Goal: Navigation & Orientation: Find specific page/section

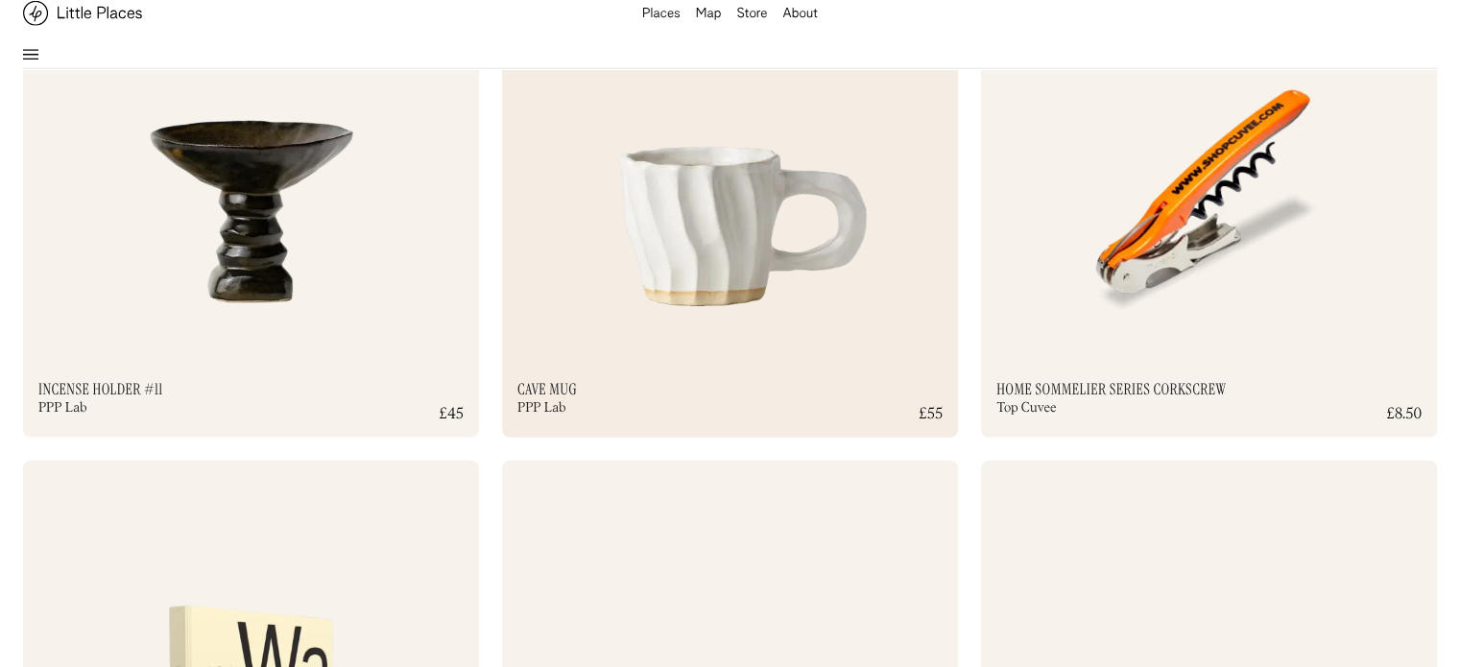
scroll to position [5566, 0]
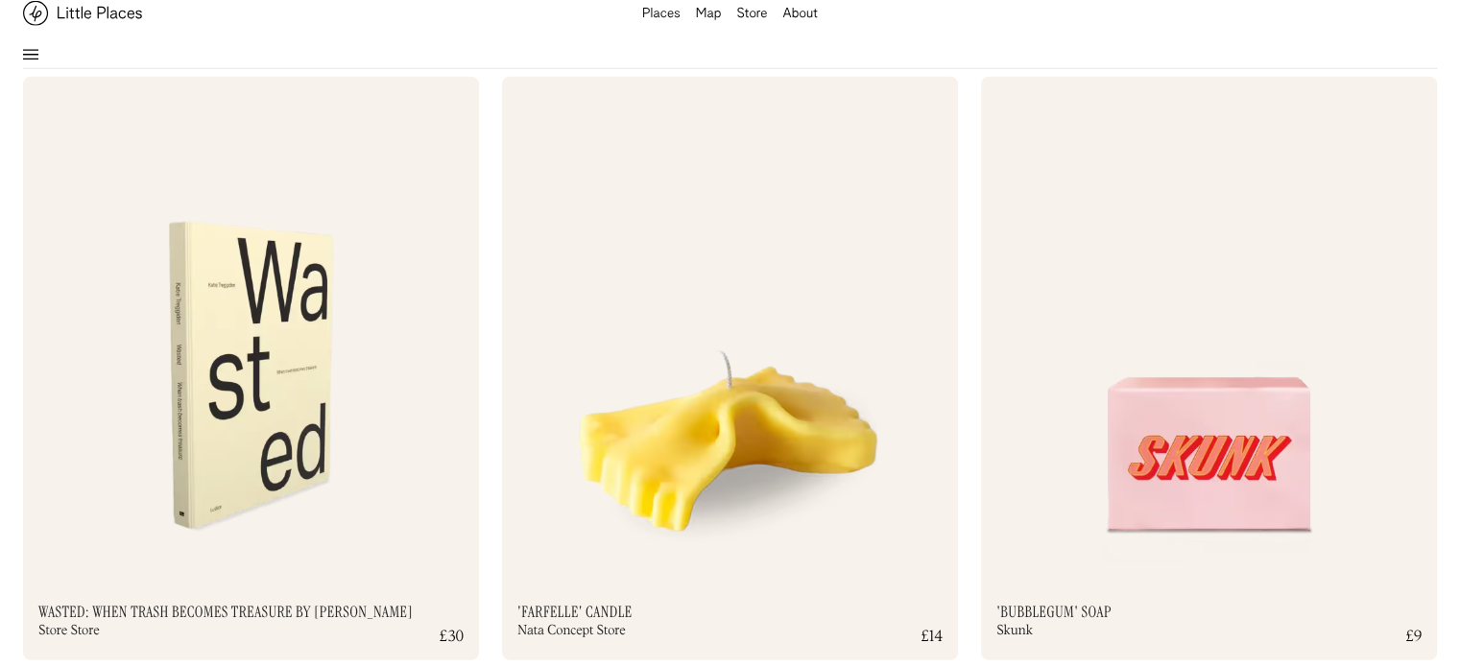
click at [758, 13] on div "Store" at bounding box center [751, 14] width 31 height 13
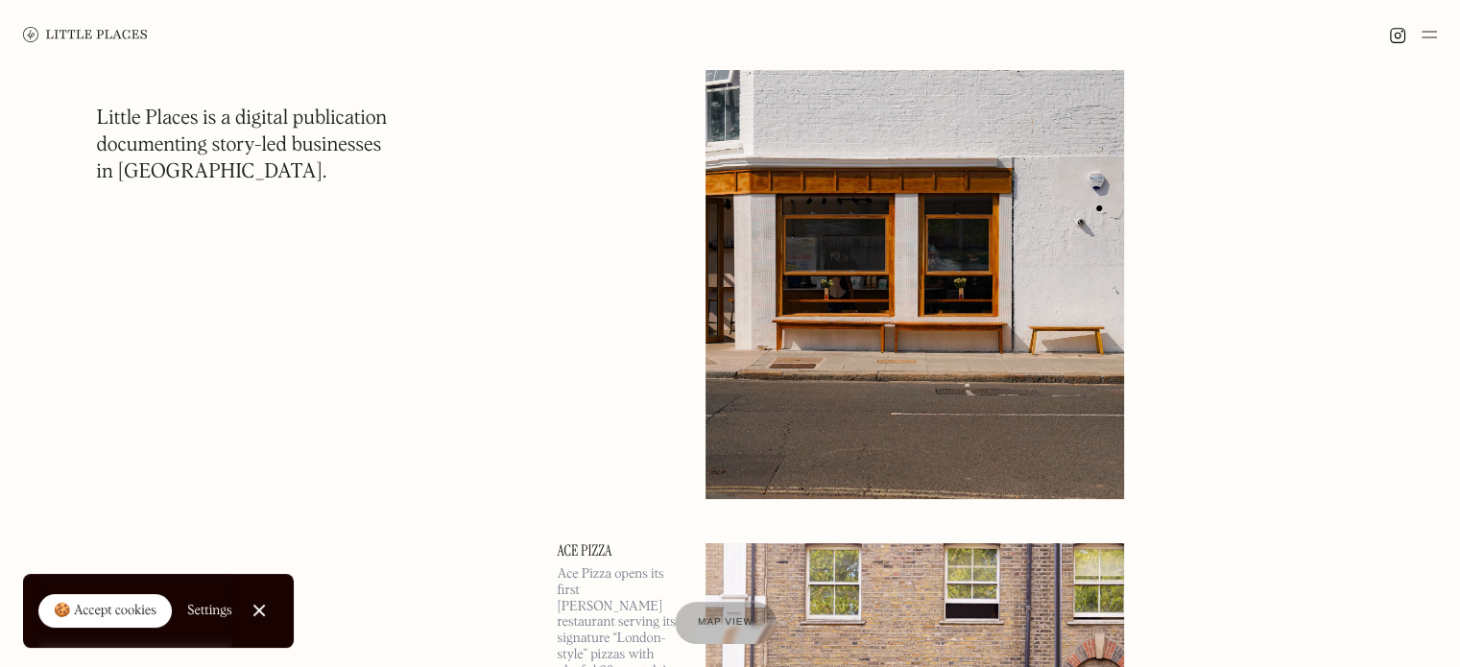
scroll to position [7485, 0]
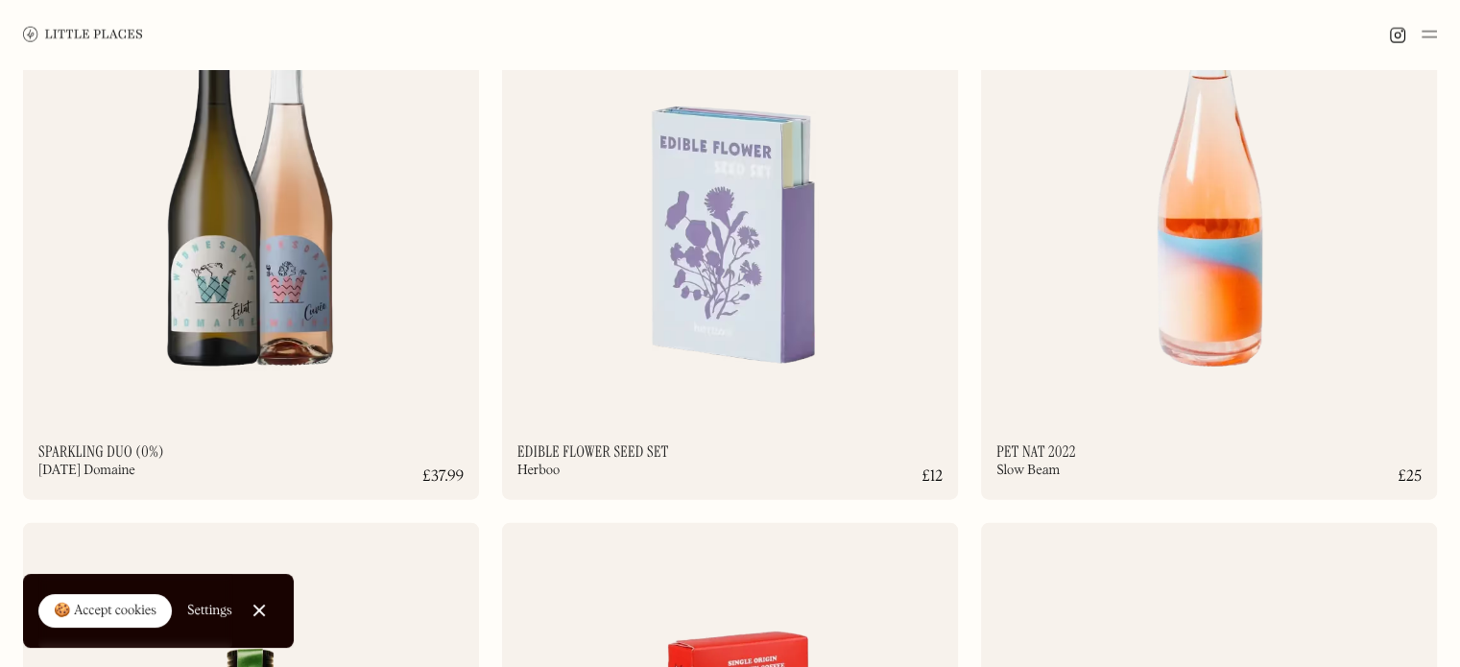
scroll to position [4606, 0]
